Goal: Information Seeking & Learning: Learn about a topic

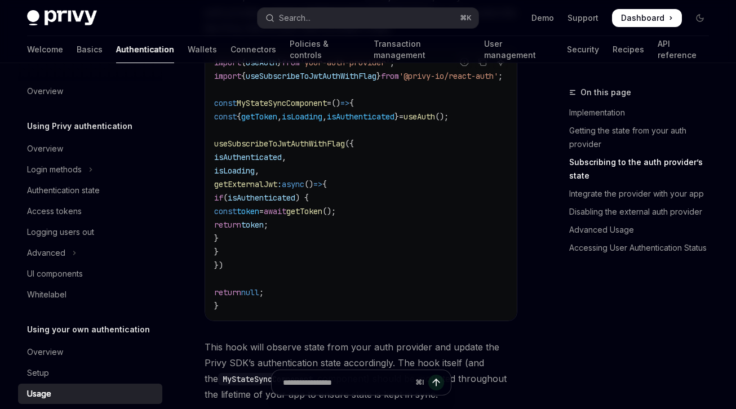
scroll to position [390, 0]
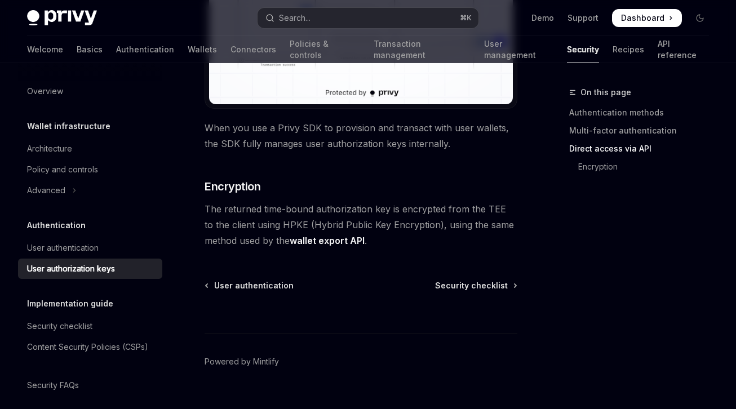
scroll to position [1139, 0]
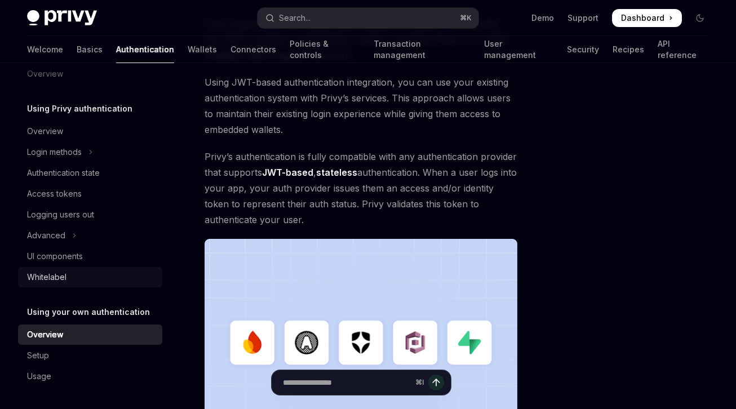
scroll to position [160, 0]
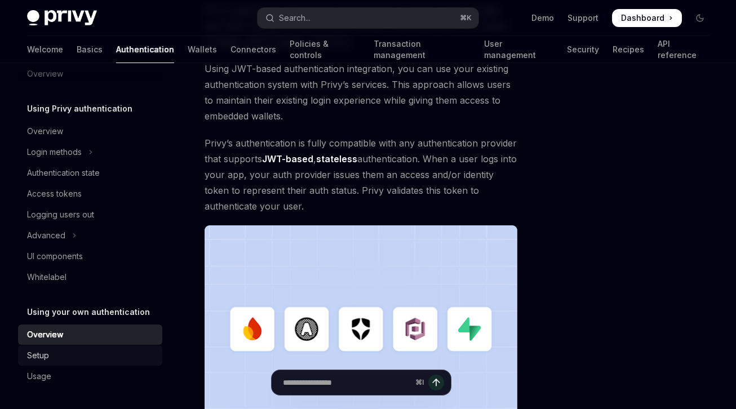
click at [90, 351] on div "Setup" at bounding box center [91, 356] width 128 height 14
type textarea "*"
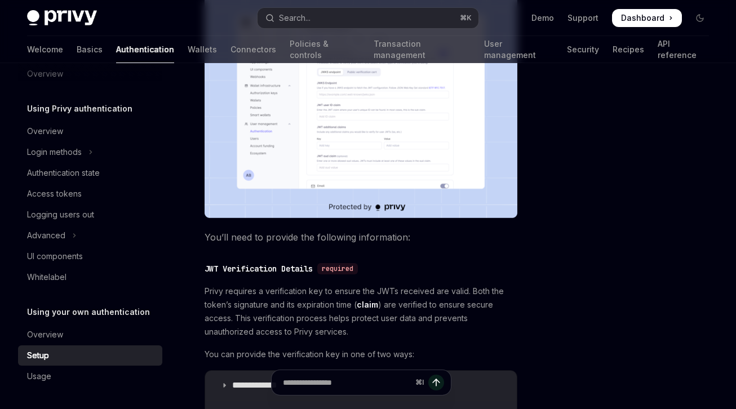
scroll to position [609, 0]
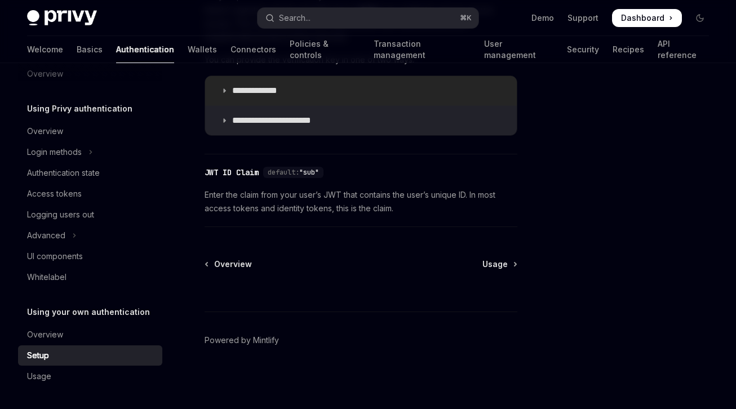
click at [284, 82] on summary "**********" at bounding box center [361, 90] width 312 height 29
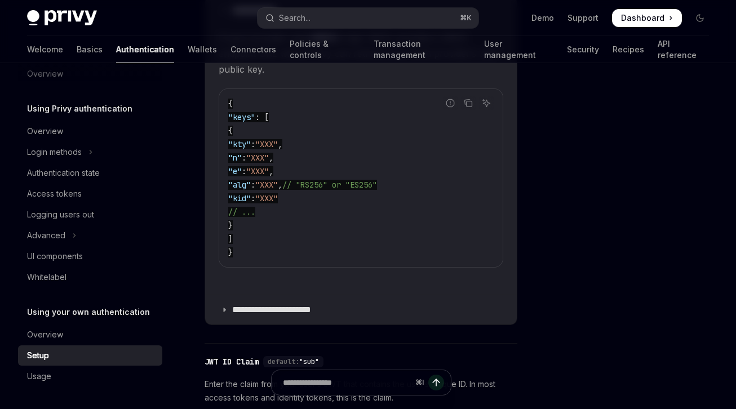
scroll to position [690, 0]
click at [291, 298] on summary "**********" at bounding box center [361, 308] width 312 height 29
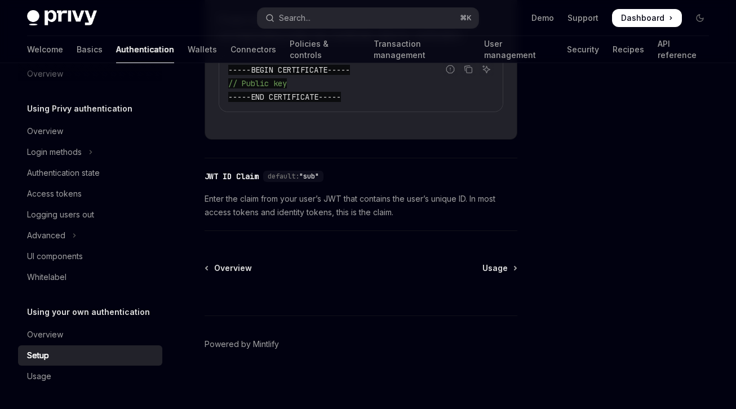
scroll to position [1010, 0]
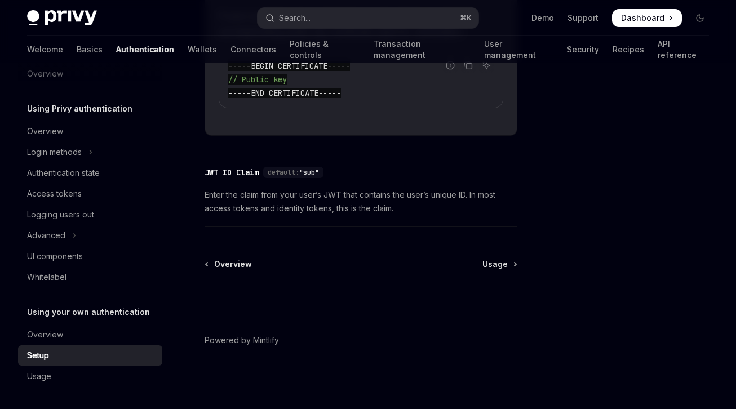
click at [635, 22] on span "Dashboard" at bounding box center [642, 17] width 43 height 11
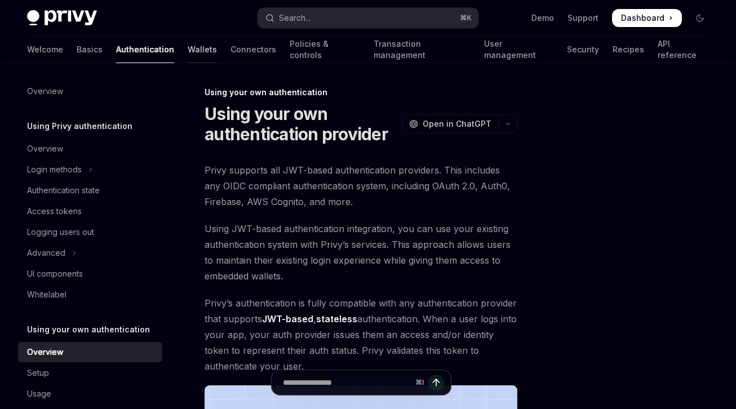
click at [188, 48] on link "Wallets" at bounding box center [202, 49] width 29 height 27
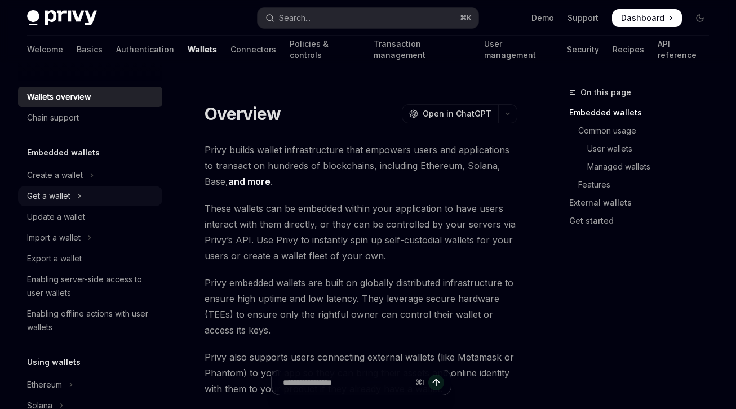
click at [79, 196] on icon "Toggle Get a wallet section" at bounding box center [79, 196] width 5 height 14
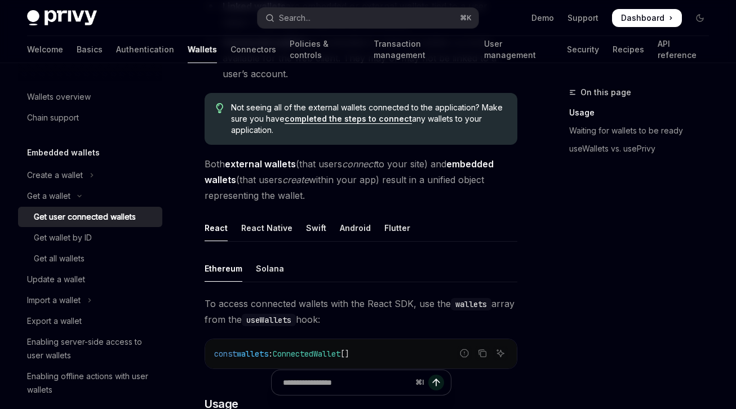
scroll to position [493, 0]
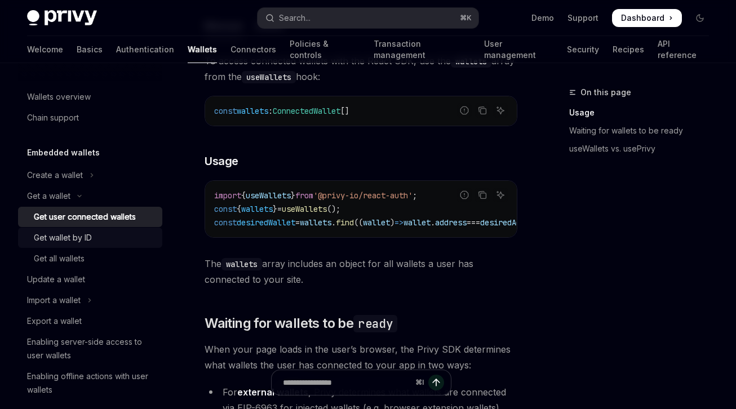
click at [98, 238] on div "Get wallet by ID" at bounding box center [95, 238] width 122 height 14
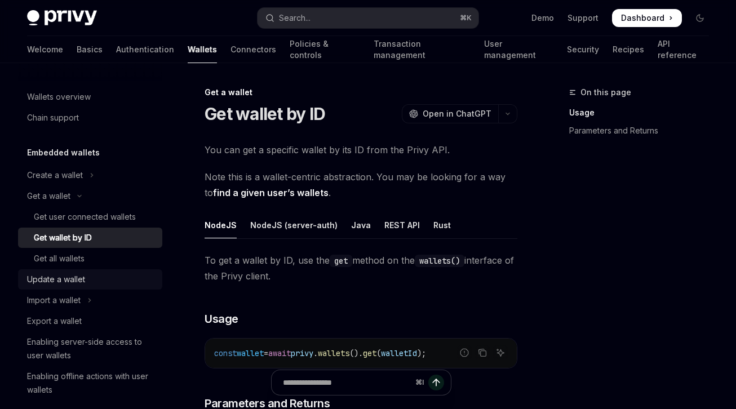
click at [84, 270] on link "Update a wallet" at bounding box center [90, 279] width 144 height 20
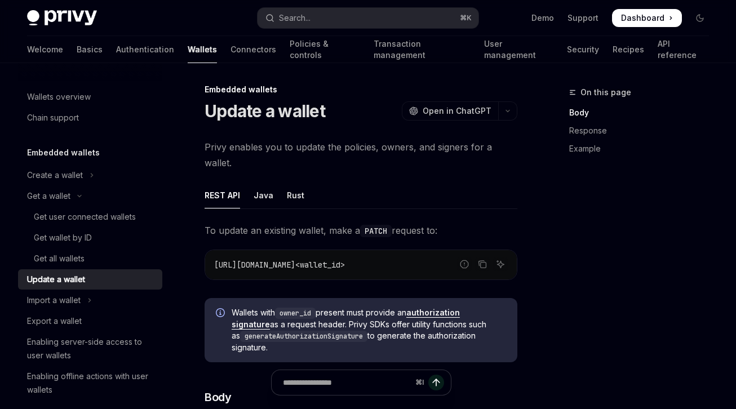
scroll to position [5, 0]
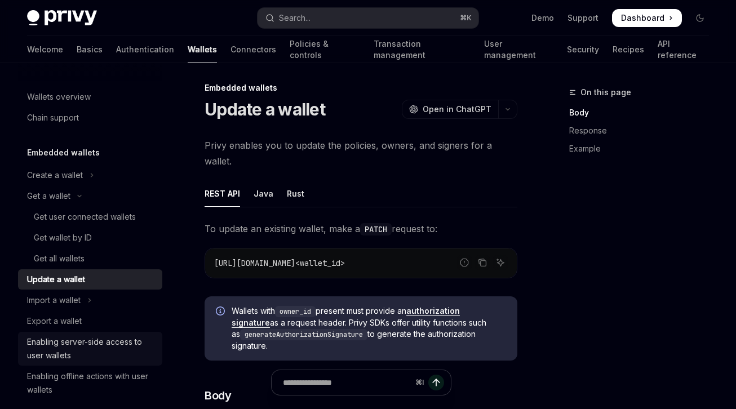
click at [121, 349] on div "Enabling server-side access to user wallets" at bounding box center [91, 348] width 128 height 27
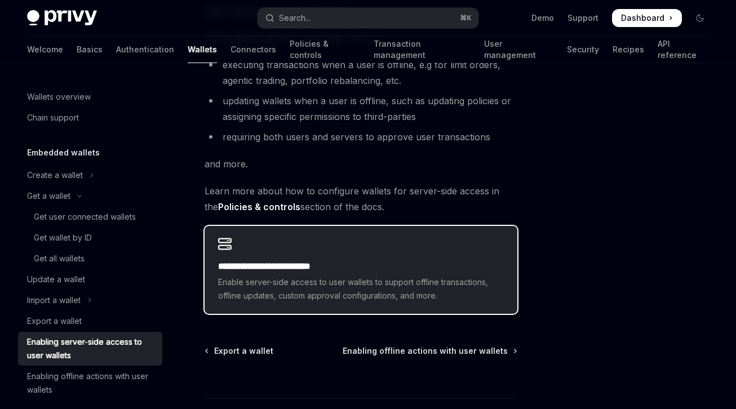
scroll to position [209, 0]
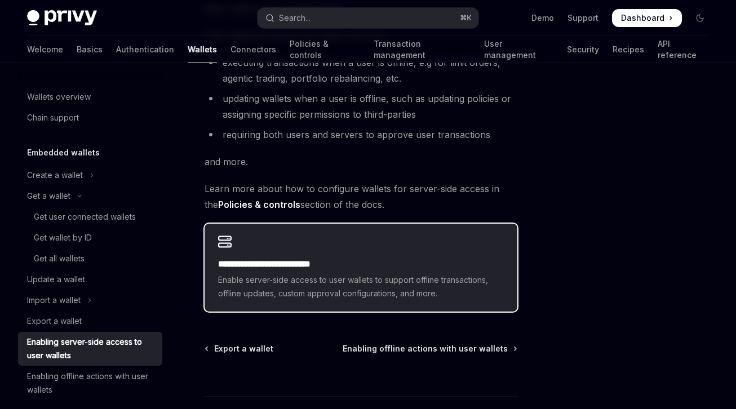
click at [304, 266] on h2 "**********" at bounding box center [361, 265] width 286 height 14
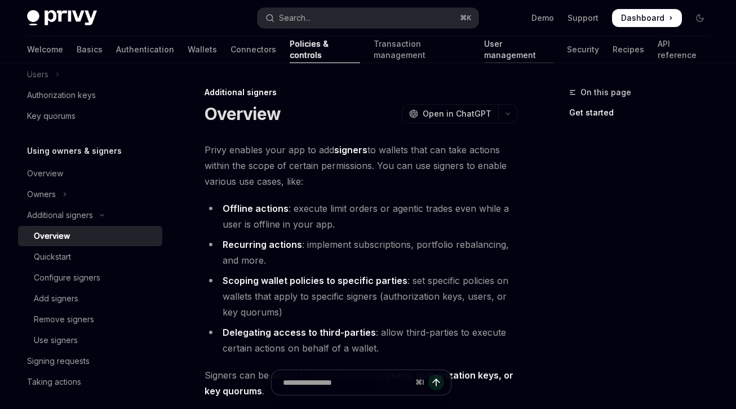
click at [484, 50] on link "User management" at bounding box center [518, 49] width 69 height 27
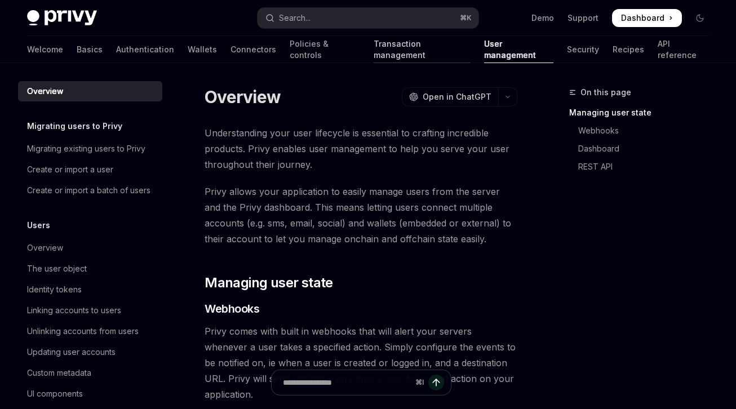
click at [401, 50] on link "Transaction management" at bounding box center [422, 49] width 97 height 27
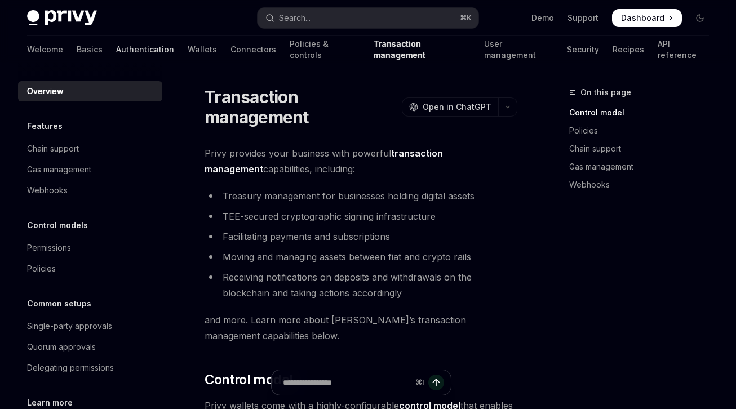
click at [119, 51] on link "Authentication" at bounding box center [145, 49] width 58 height 27
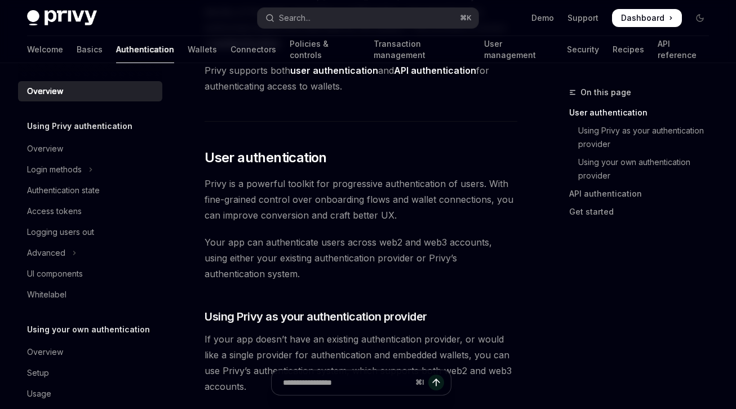
scroll to position [172, 0]
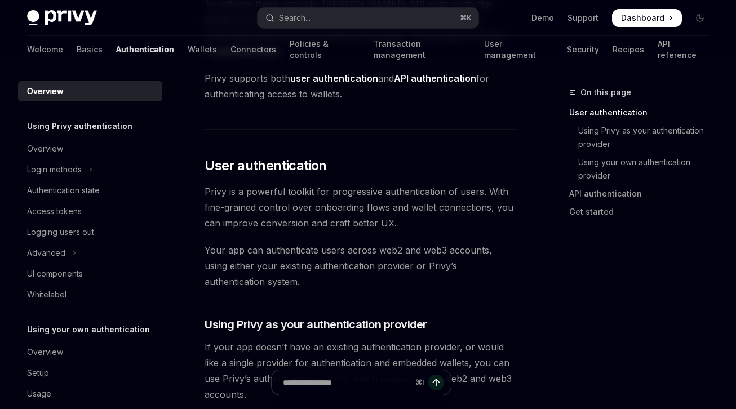
click at [59, 50] on div "Welcome Basics Authentication Wallets Connectors Policies & controls Transactio…" at bounding box center [368, 49] width 682 height 27
click at [53, 50] on div "Welcome Basics Authentication Wallets Connectors Policies & controls Transactio…" at bounding box center [368, 49] width 682 height 27
click at [52, 54] on div "Welcome Basics Authentication Wallets Connectors Policies & controls Transactio…" at bounding box center [368, 49] width 682 height 27
click at [77, 52] on link "Basics" at bounding box center [90, 49] width 26 height 27
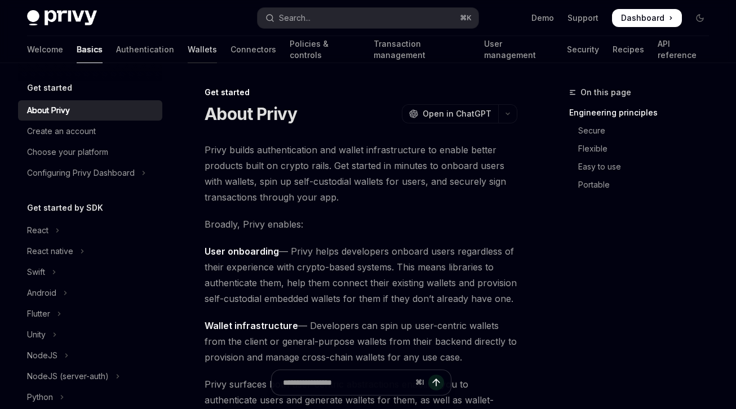
click at [188, 41] on link "Wallets" at bounding box center [202, 49] width 29 height 27
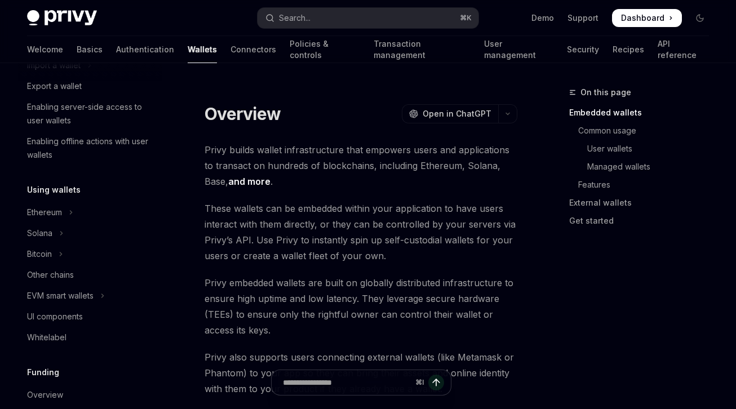
scroll to position [556, 0]
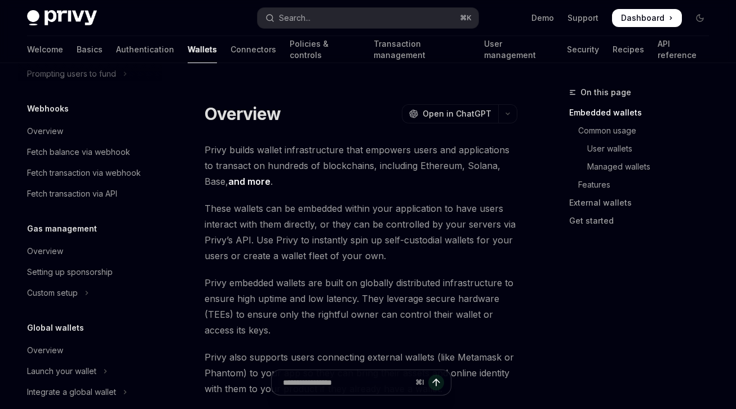
click at [589, 55] on div "Welcome Basics Authentication Wallets Connectors Policies & controls Transactio…" at bounding box center [368, 49] width 682 height 27
click at [487, 51] on link "User management" at bounding box center [518, 49] width 69 height 27
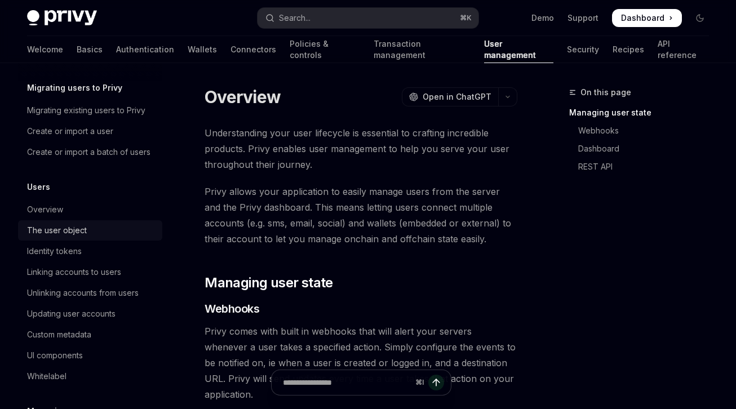
scroll to position [39, 0]
click at [84, 236] on div "The user object" at bounding box center [57, 230] width 60 height 14
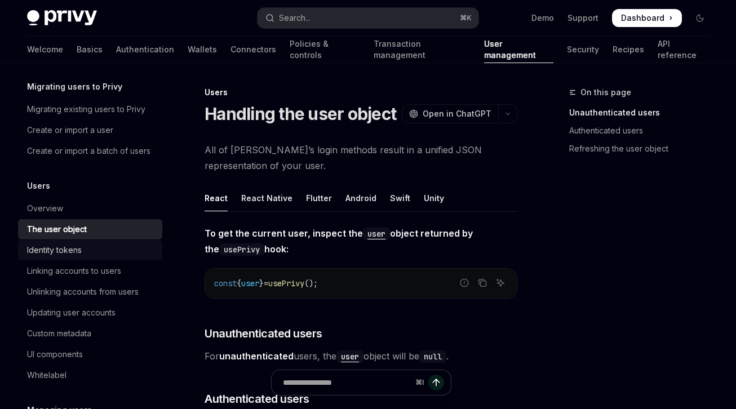
click at [79, 254] on link "Identity tokens" at bounding box center [90, 250] width 144 height 20
type textarea "*"
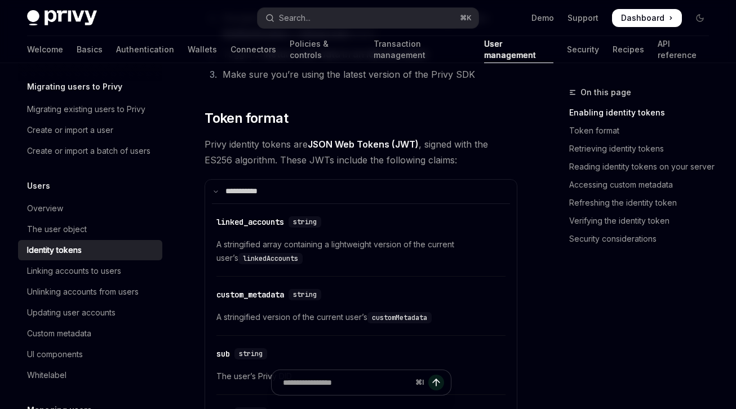
scroll to position [453, 0]
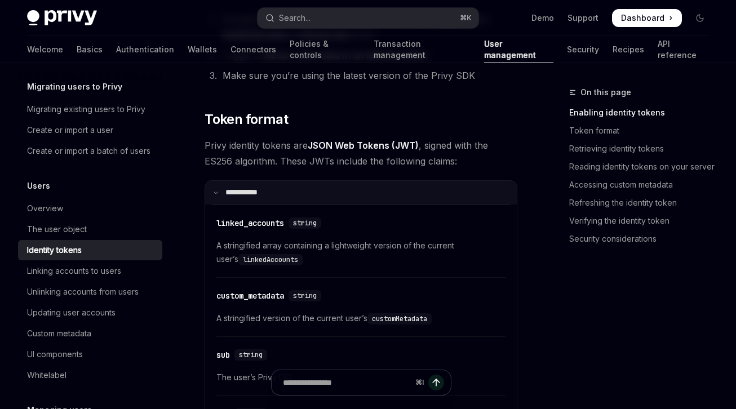
click at [449, 202] on summary "**** ******" at bounding box center [361, 193] width 312 height 24
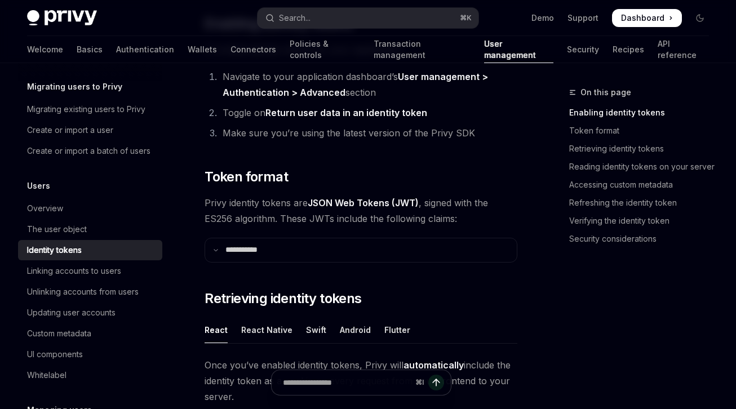
scroll to position [339, 0]
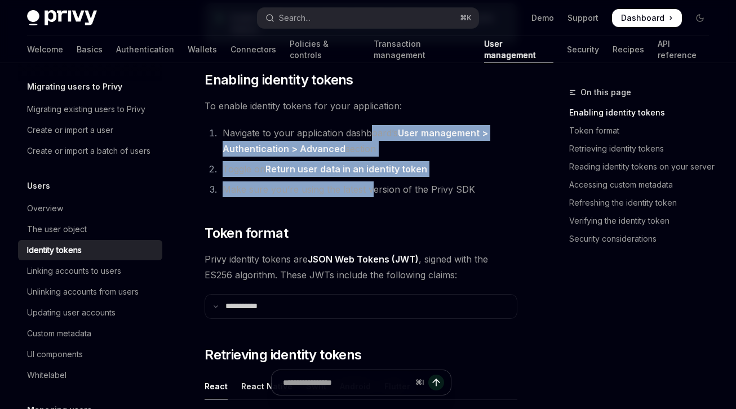
drag, startPoint x: 369, startPoint y: 139, endPoint x: 369, endPoint y: 181, distance: 42.8
click at [369, 181] on ol "Navigate to your application dashboard’s User management > Authentication > Adv…" at bounding box center [361, 161] width 313 height 72
click at [368, 182] on li "Make sure you’re using the latest version of the Privy SDK" at bounding box center [368, 189] width 298 height 16
